Goal: Transaction & Acquisition: Download file/media

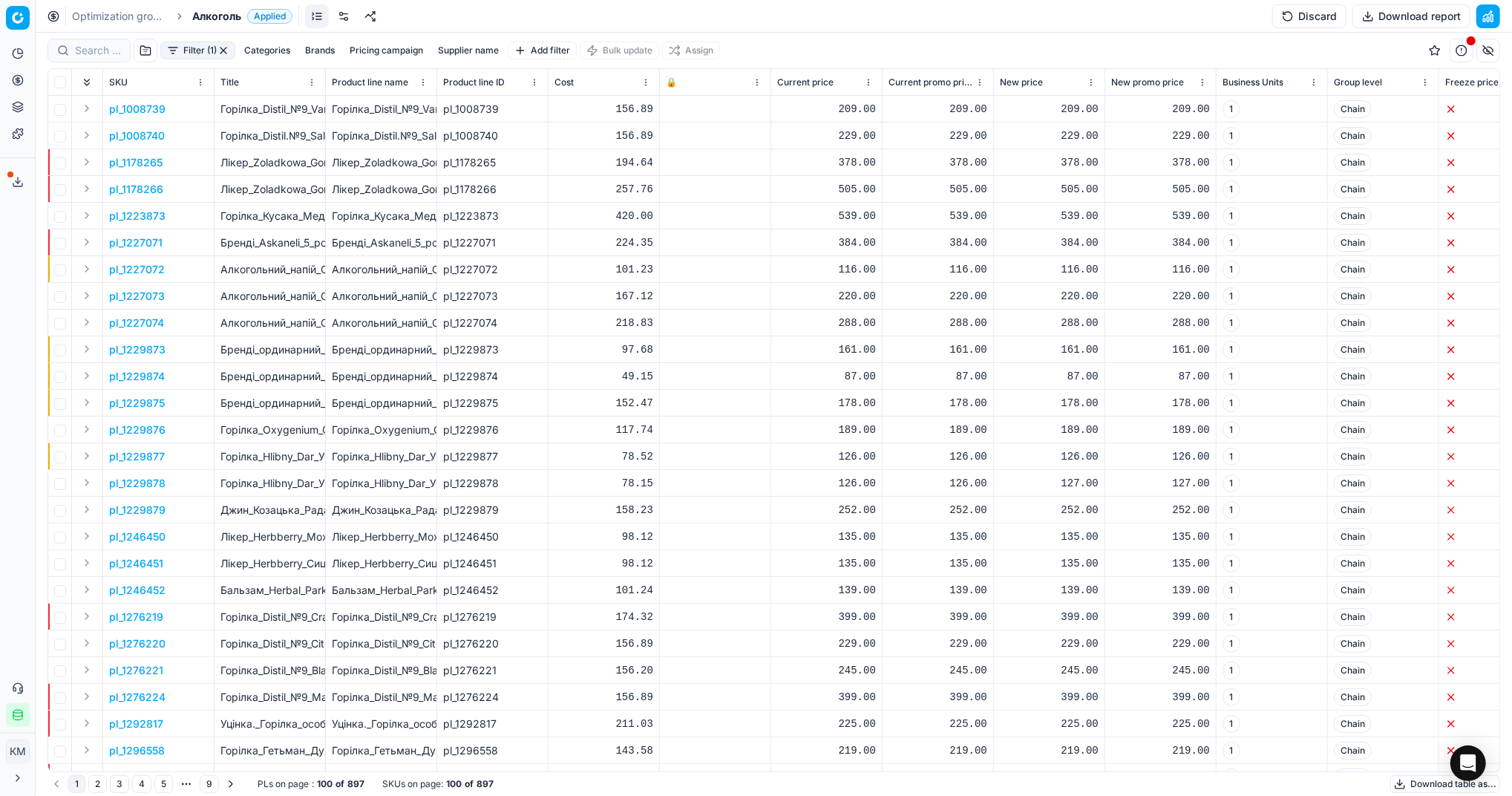
click at [1393, 18] on button "Download report" at bounding box center [1412, 16] width 118 height 24
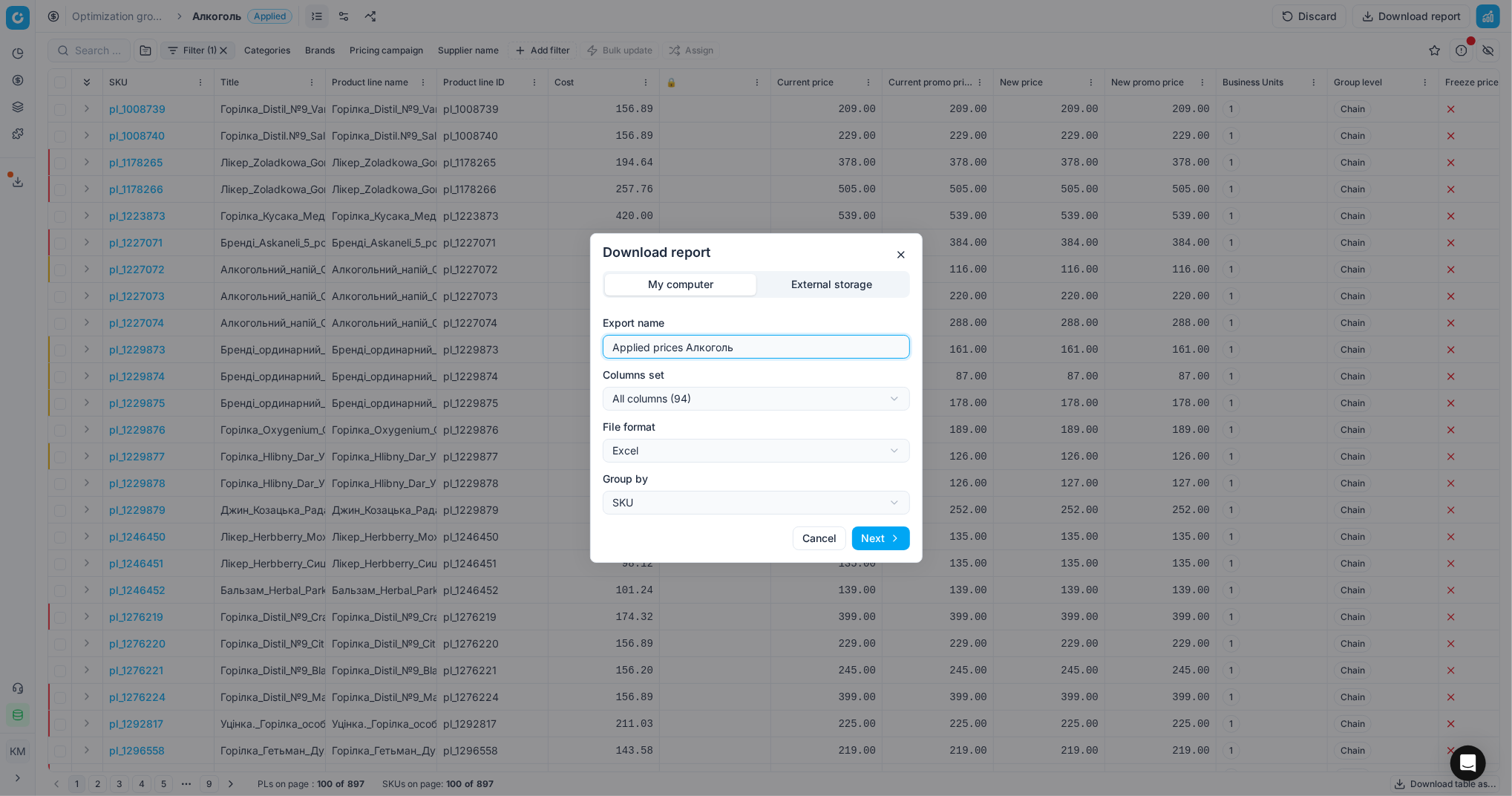
drag, startPoint x: 762, startPoint y: 351, endPoint x: 570, endPoint y: 352, distance: 192.0
click at [570, 352] on div "Download report My computer External storage Export name Applied prices Алкогол…" at bounding box center [756, 398] width 1512 height 796
type input "Компетера [DATE]"
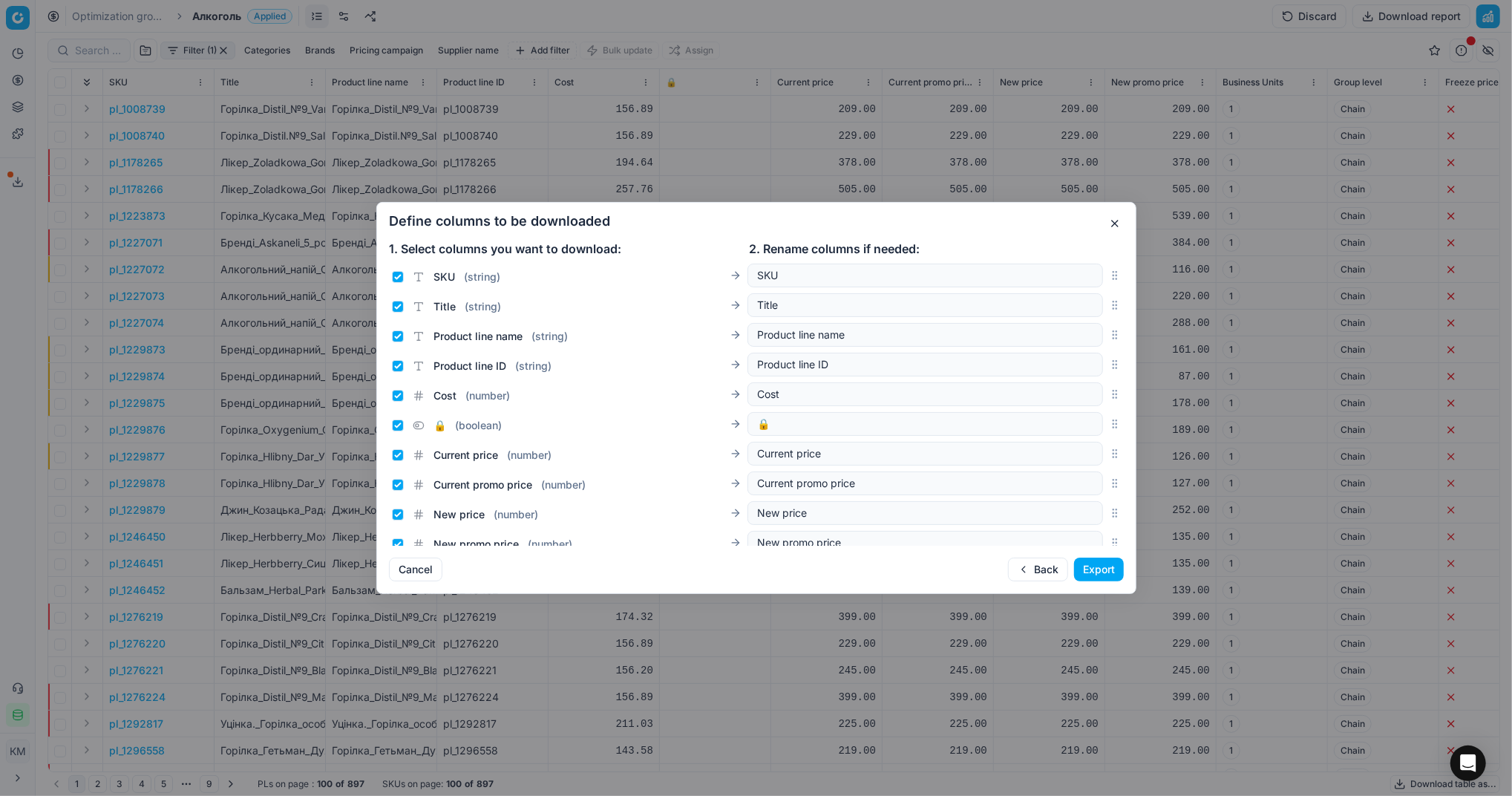
click at [1114, 572] on button "Export" at bounding box center [1099, 570] width 50 height 24
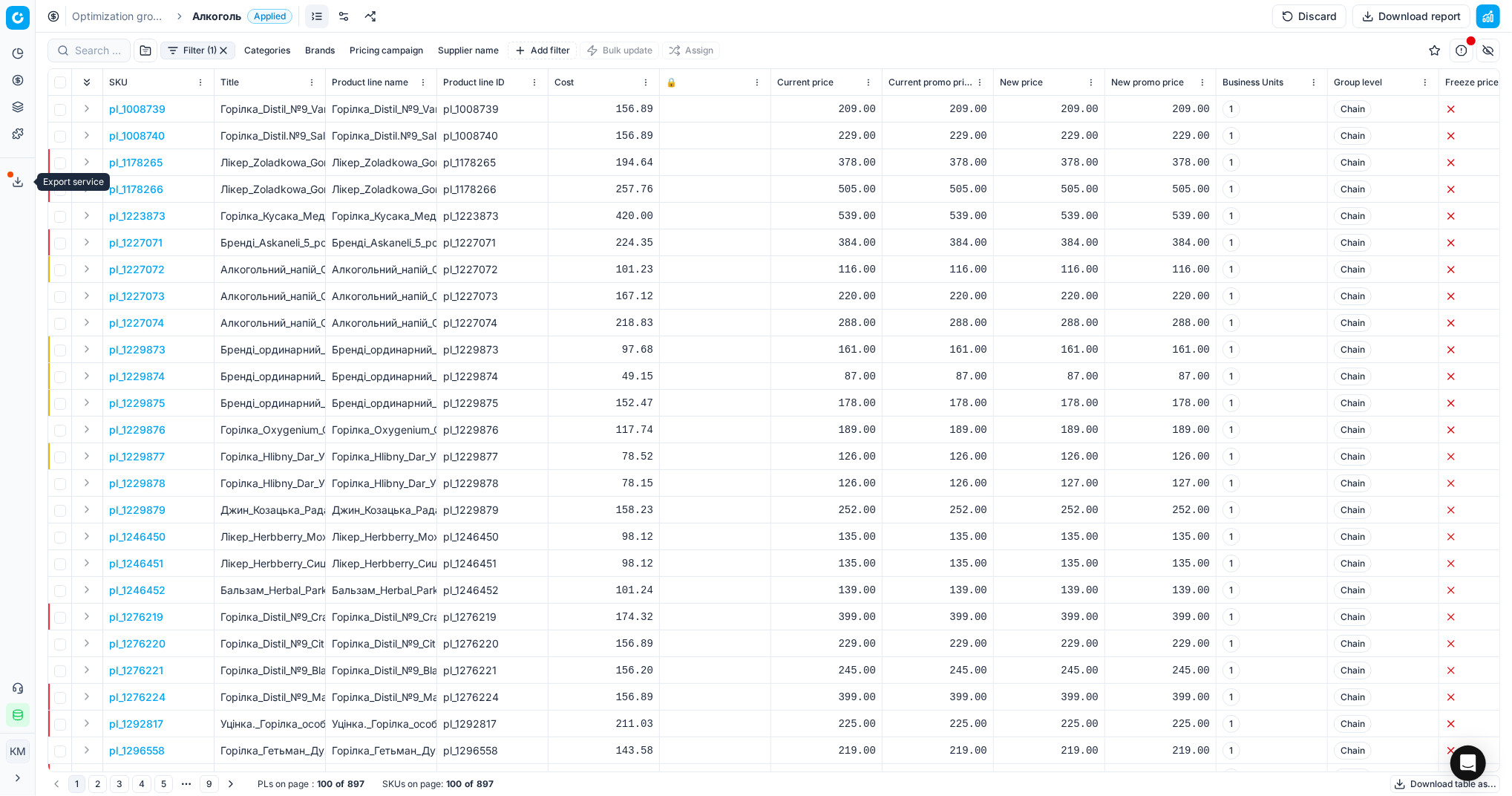
click at [22, 192] on button "Export service" at bounding box center [17, 181] width 24 height 24
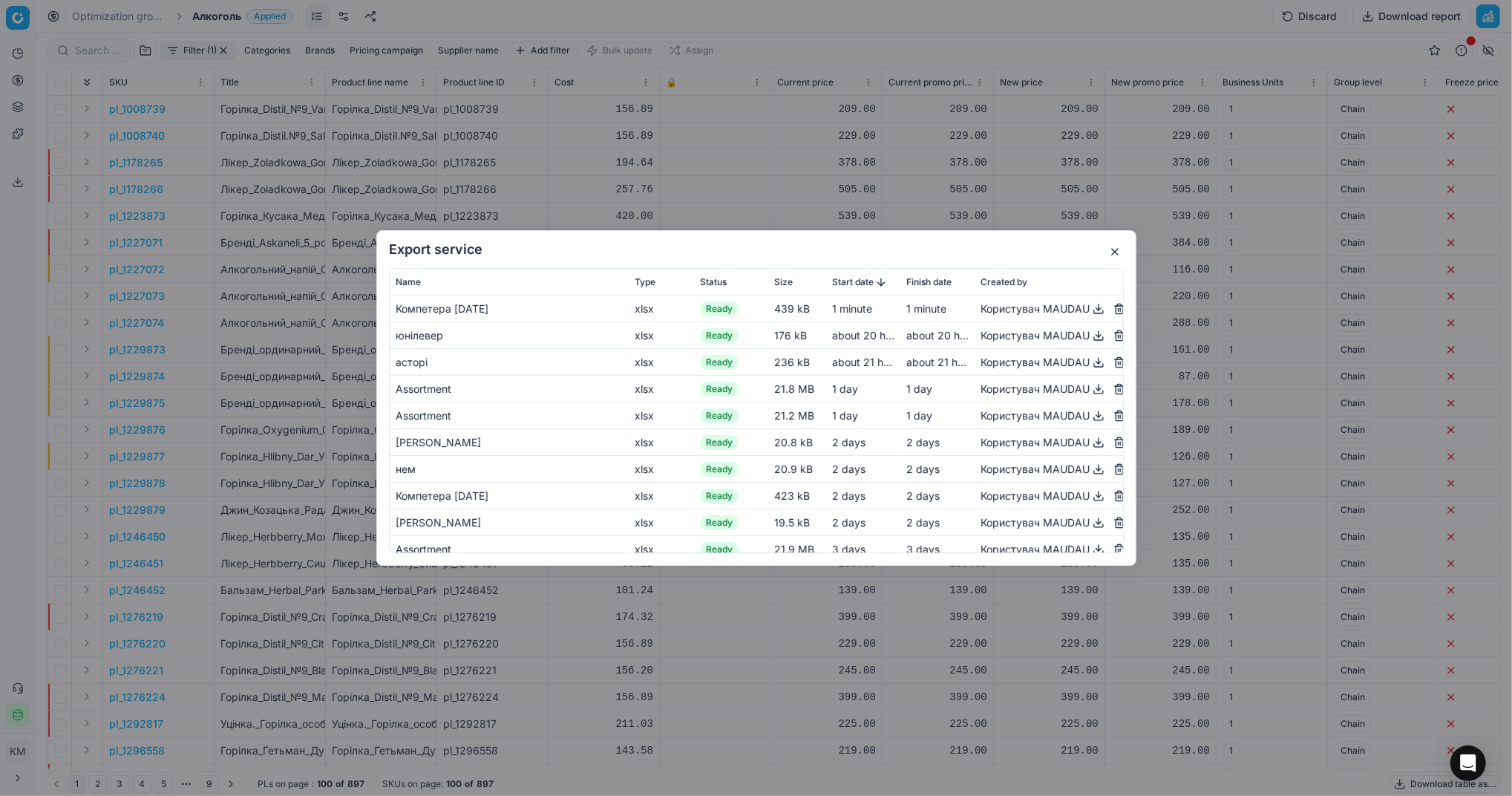
click at [1090, 312] on button "button" at bounding box center [1099, 308] width 18 height 18
